Goal: Task Accomplishment & Management: Use online tool/utility

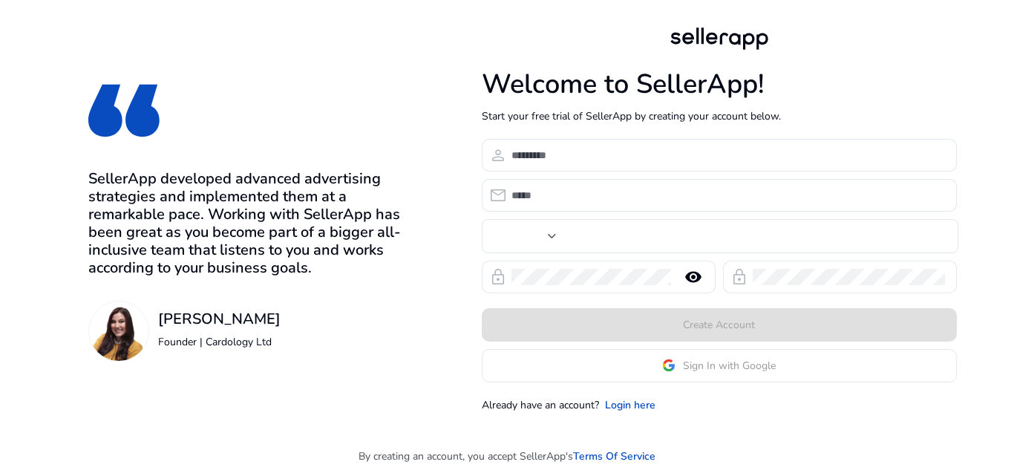
type input "***"
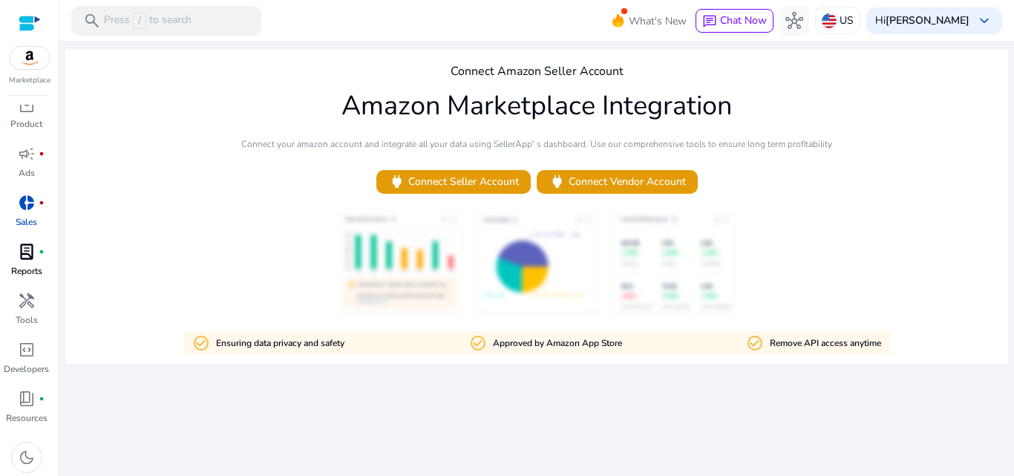
scroll to position [15, 0]
click at [24, 312] on p "Tools" at bounding box center [27, 316] width 22 height 13
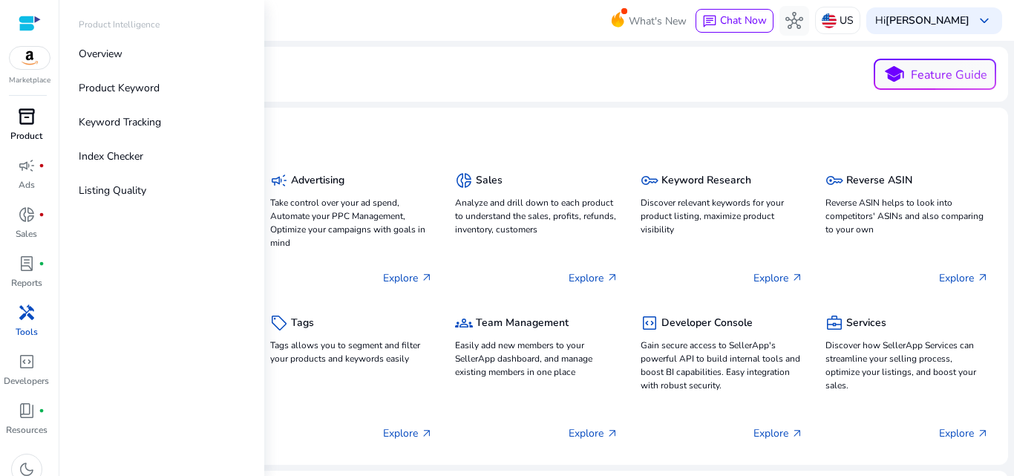
drag, startPoint x: 21, startPoint y: 126, endPoint x: 26, endPoint y: 137, distance: 12.3
click at [21, 125] on span "inventory_2" at bounding box center [27, 117] width 18 height 18
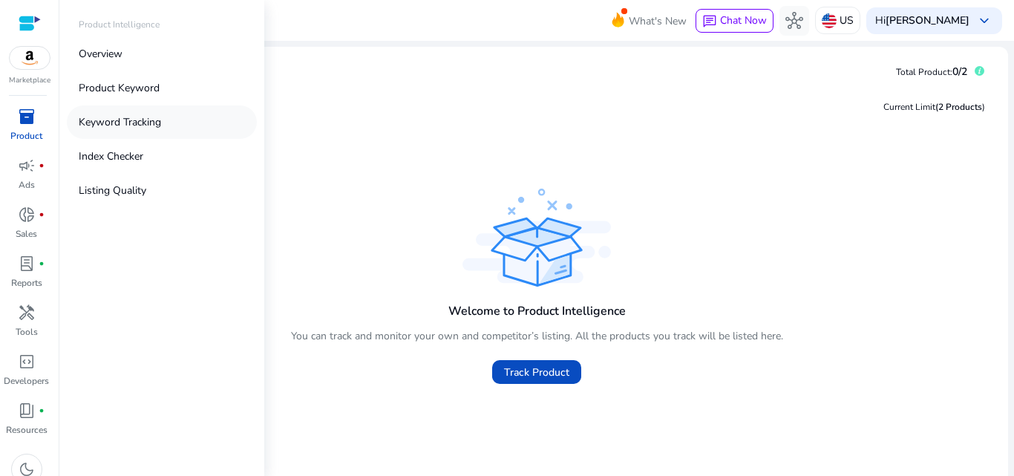
click at [143, 125] on p "Keyword Tracking" at bounding box center [120, 122] width 82 height 16
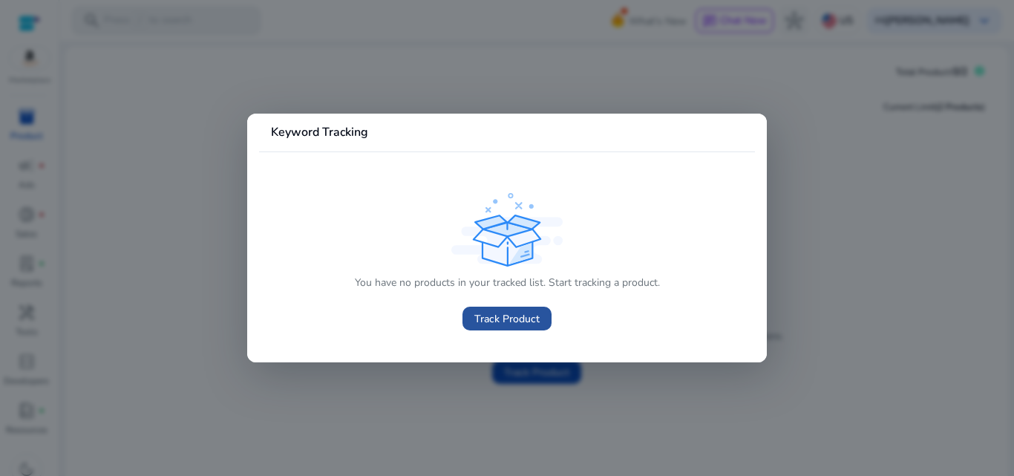
click at [500, 319] on span "Track Product" at bounding box center [506, 319] width 65 height 16
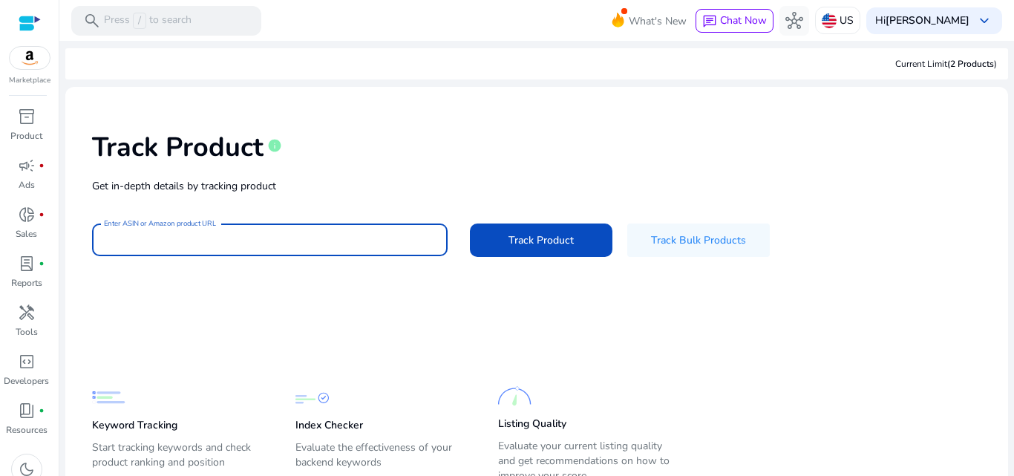
click at [170, 238] on input "Enter ASIN or Amazon product URL" at bounding box center [270, 240] width 332 height 16
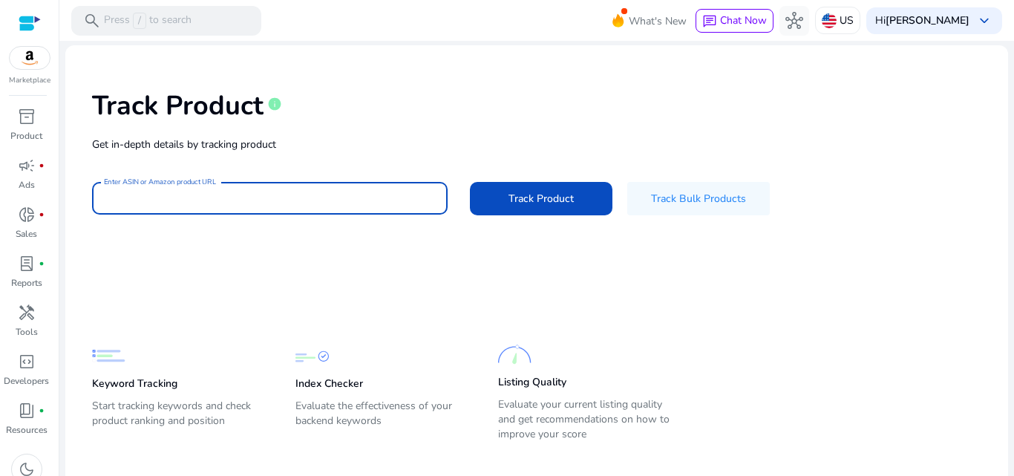
scroll to position [61, 0]
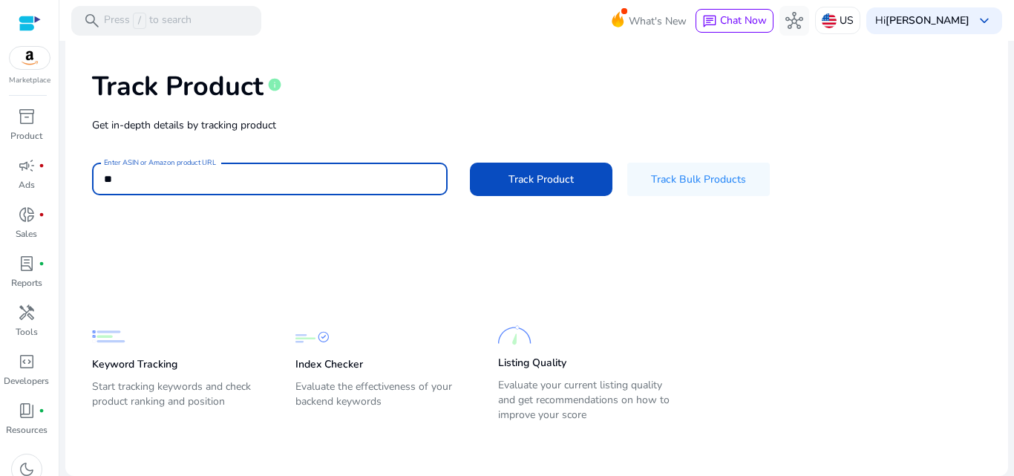
type input "*"
type input "*********"
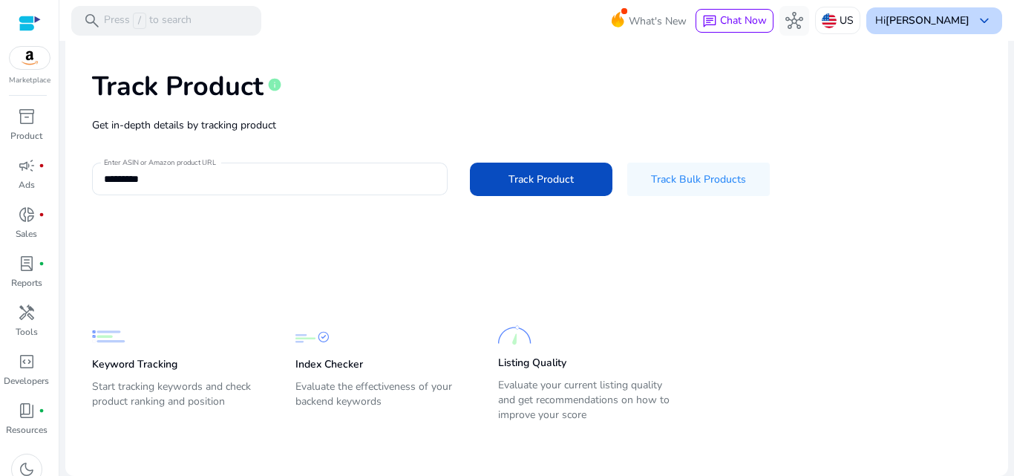
click at [944, 13] on div "Hi [PERSON_NAME] keyboard_arrow_down" at bounding box center [934, 20] width 136 height 27
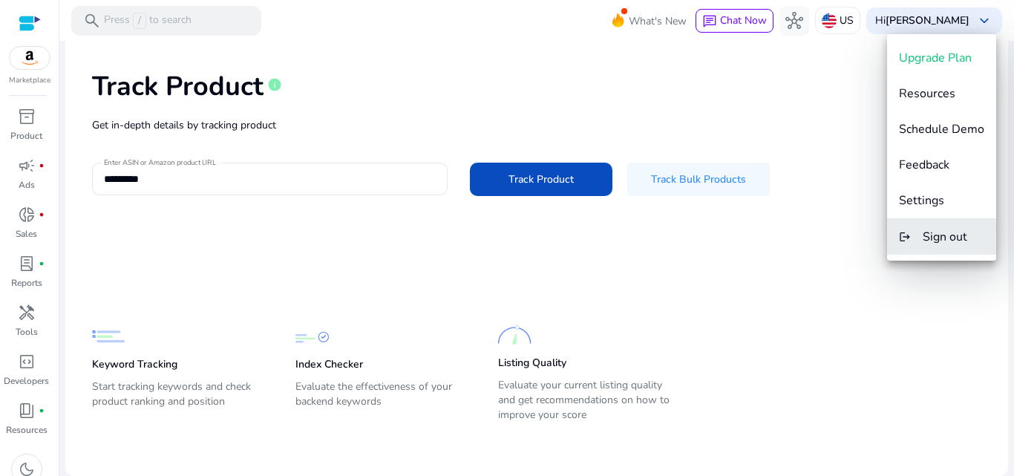
click at [943, 238] on span "Sign out" at bounding box center [945, 237] width 45 height 16
